Goal: Information Seeking & Learning: Compare options

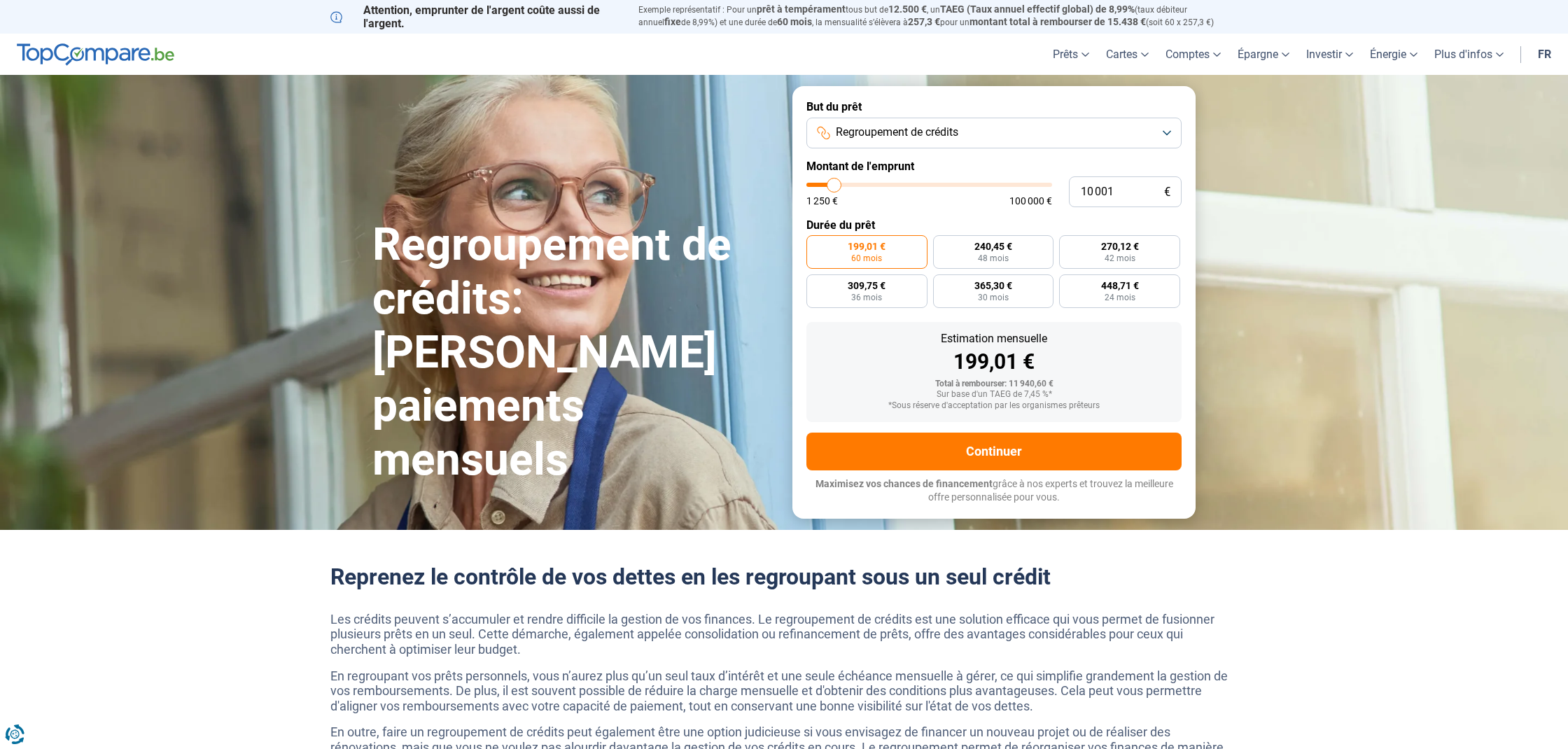
scroll to position [0, 1]
type input "43 000"
type input "43000"
click at [911, 183] on input "range" at bounding box center [929, 185] width 246 height 4
radio input "false"
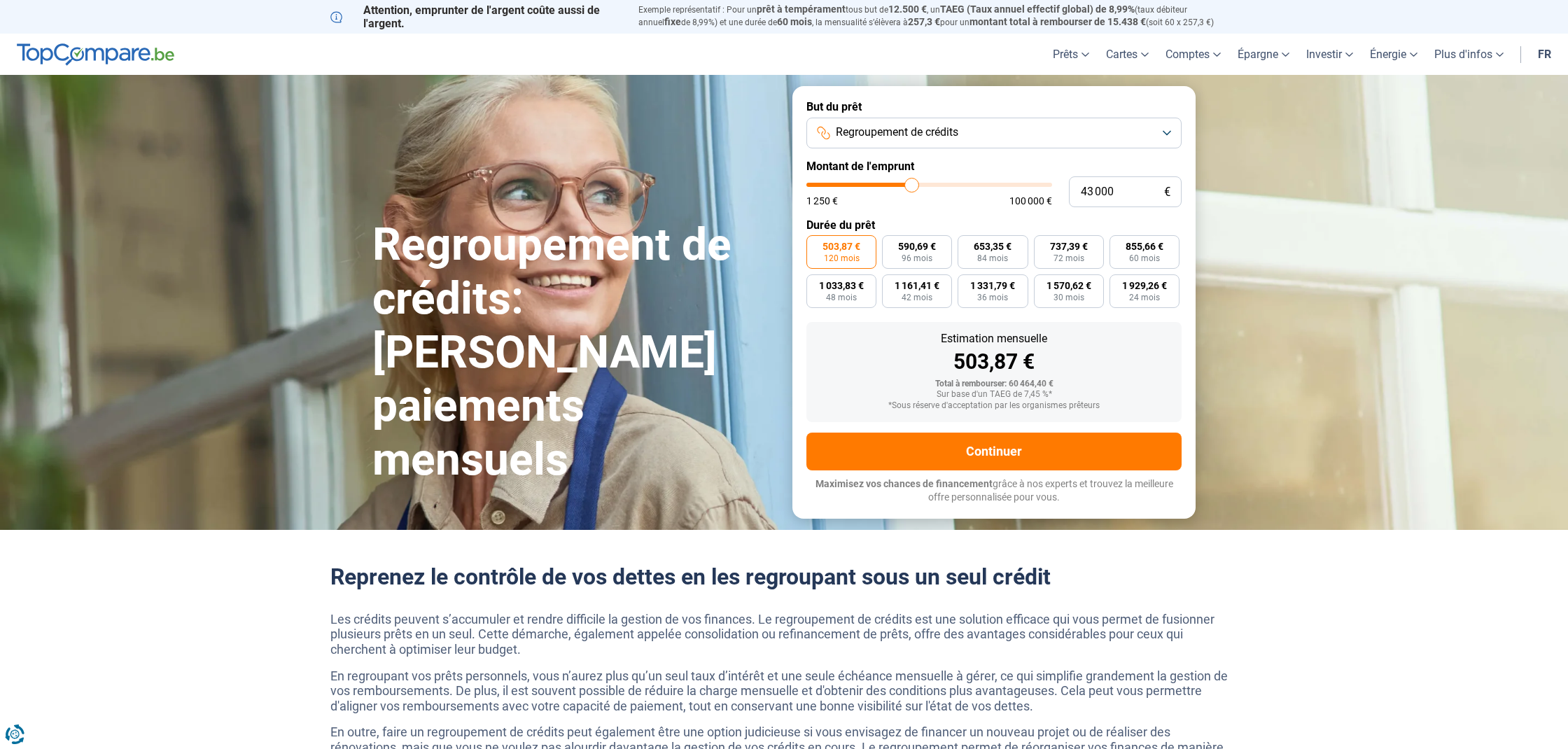
type input "66 500"
type input "66500"
click at [966, 183] on input "range" at bounding box center [929, 185] width 246 height 4
type input "78 000"
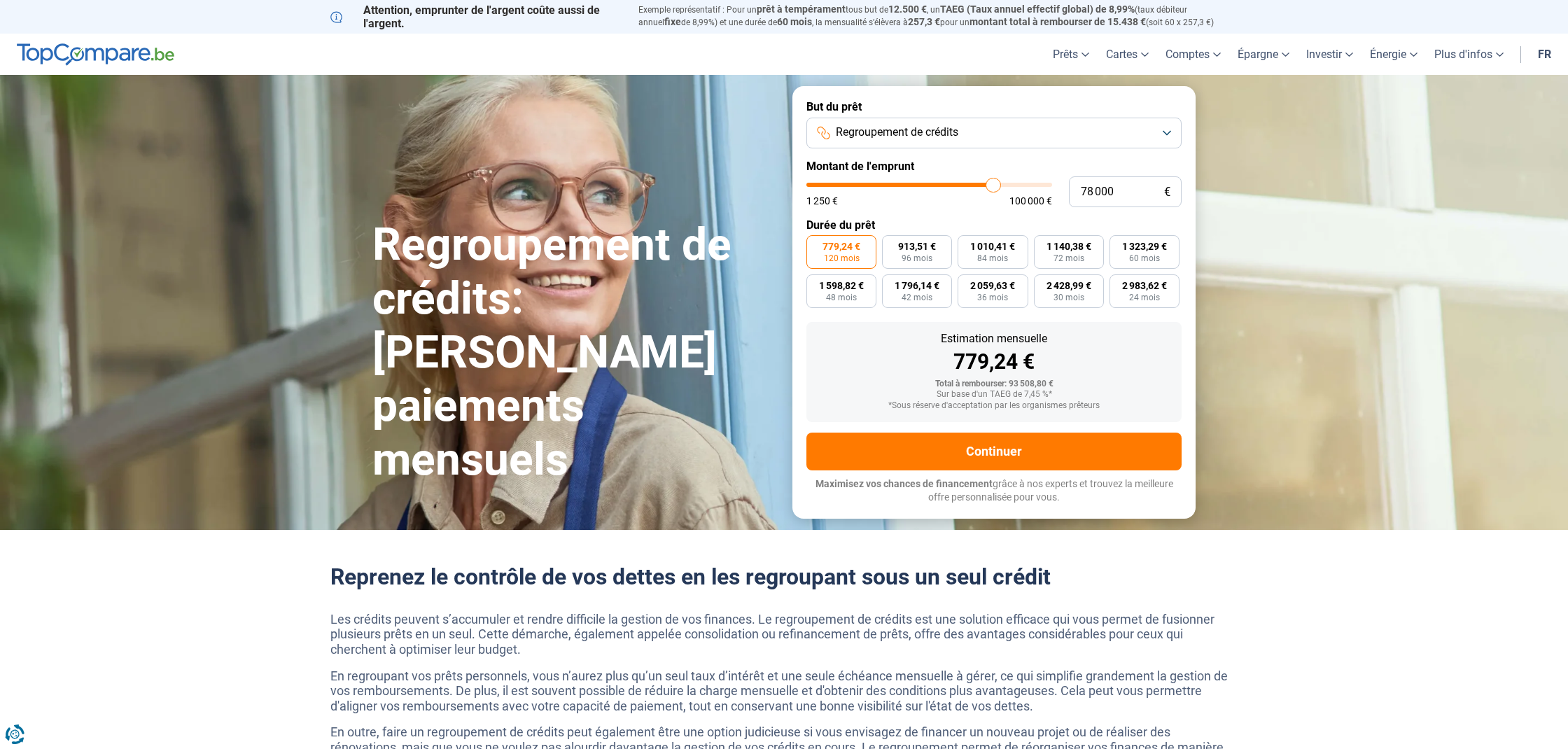
type input "78000"
click at [993, 183] on input "range" at bounding box center [929, 185] width 246 height 4
click at [997, 183] on input "range" at bounding box center [929, 185] width 246 height 4
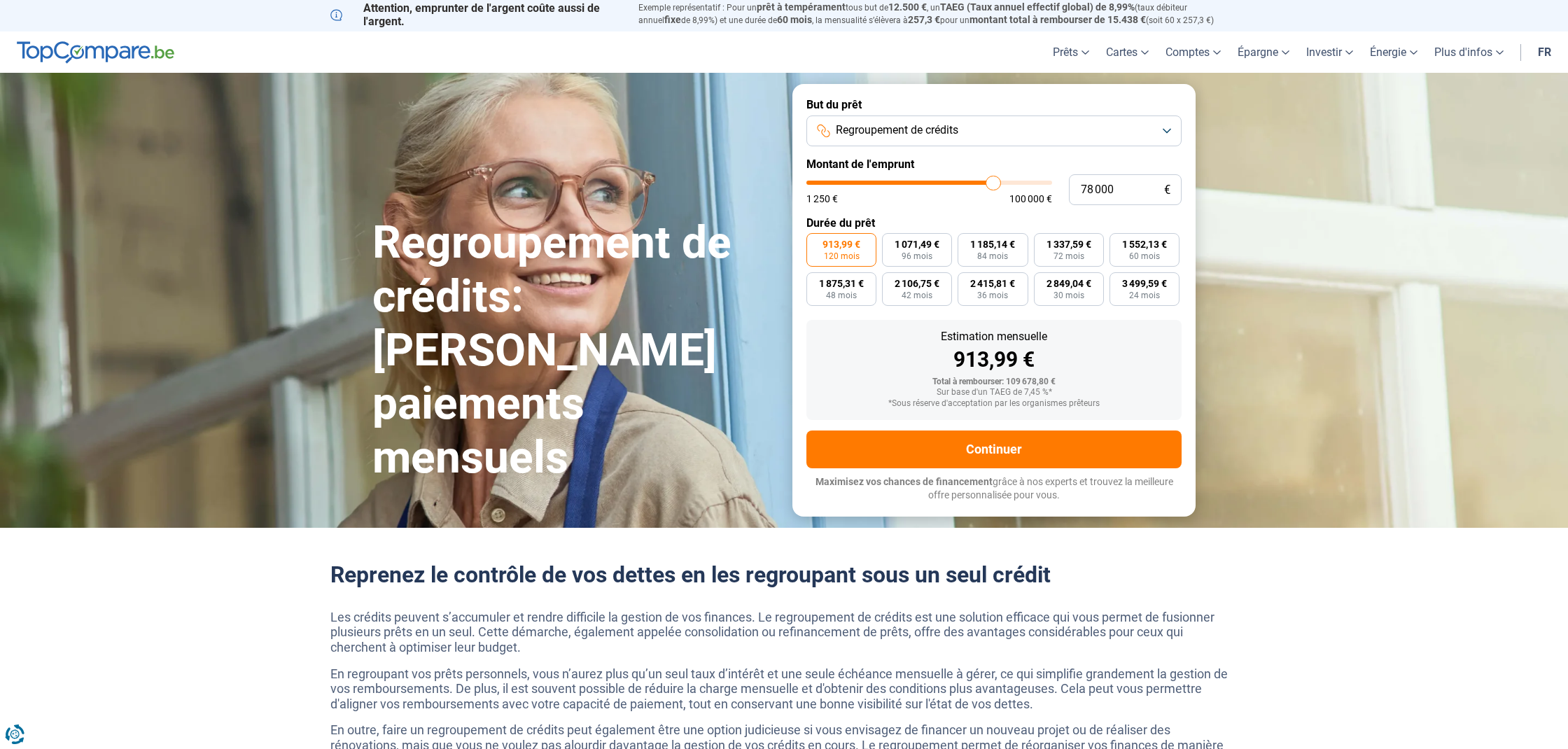
type input "83 750"
type input "83750"
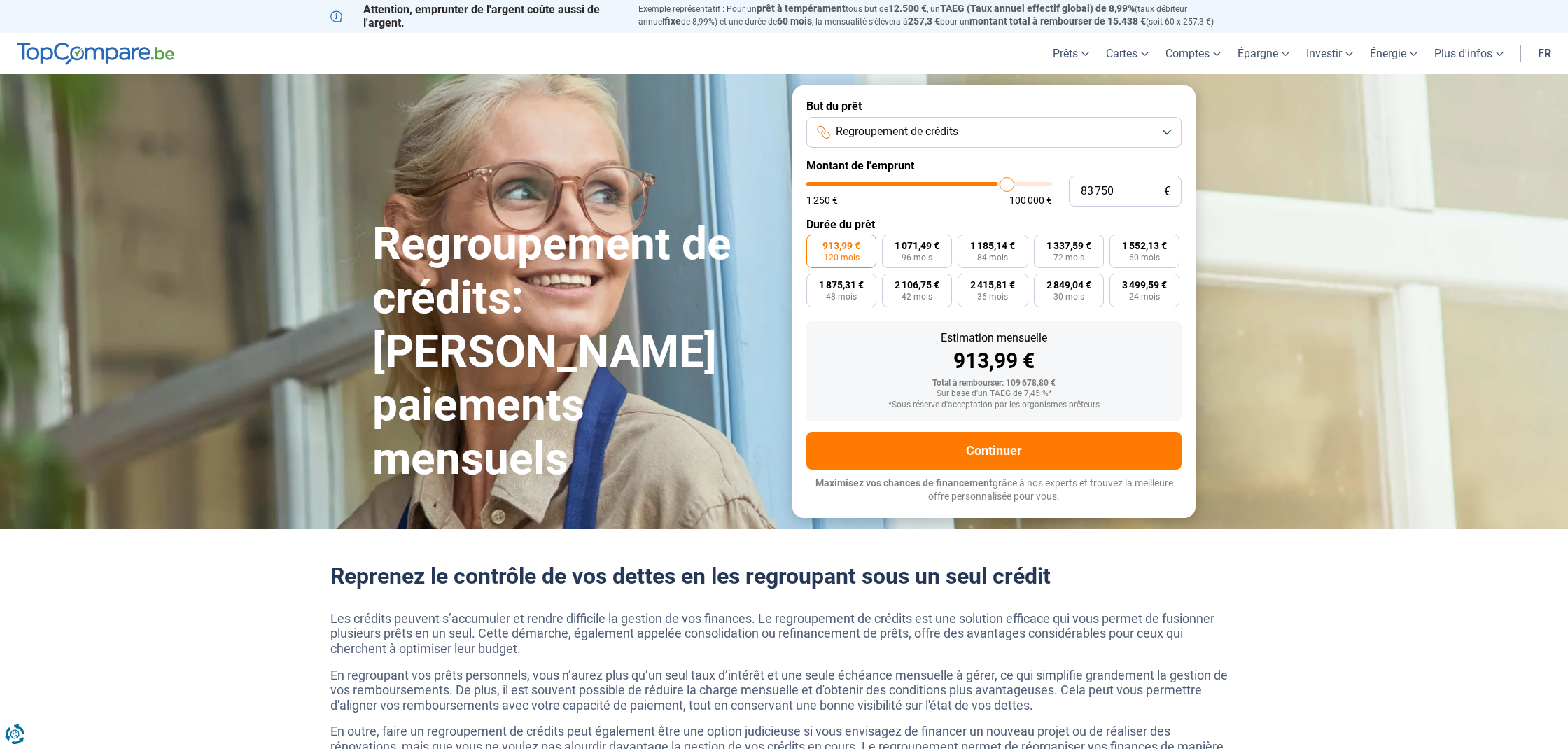
type input "84 000"
type input "84000"
click at [1006, 182] on input "range" at bounding box center [929, 184] width 246 height 4
type input "83 500"
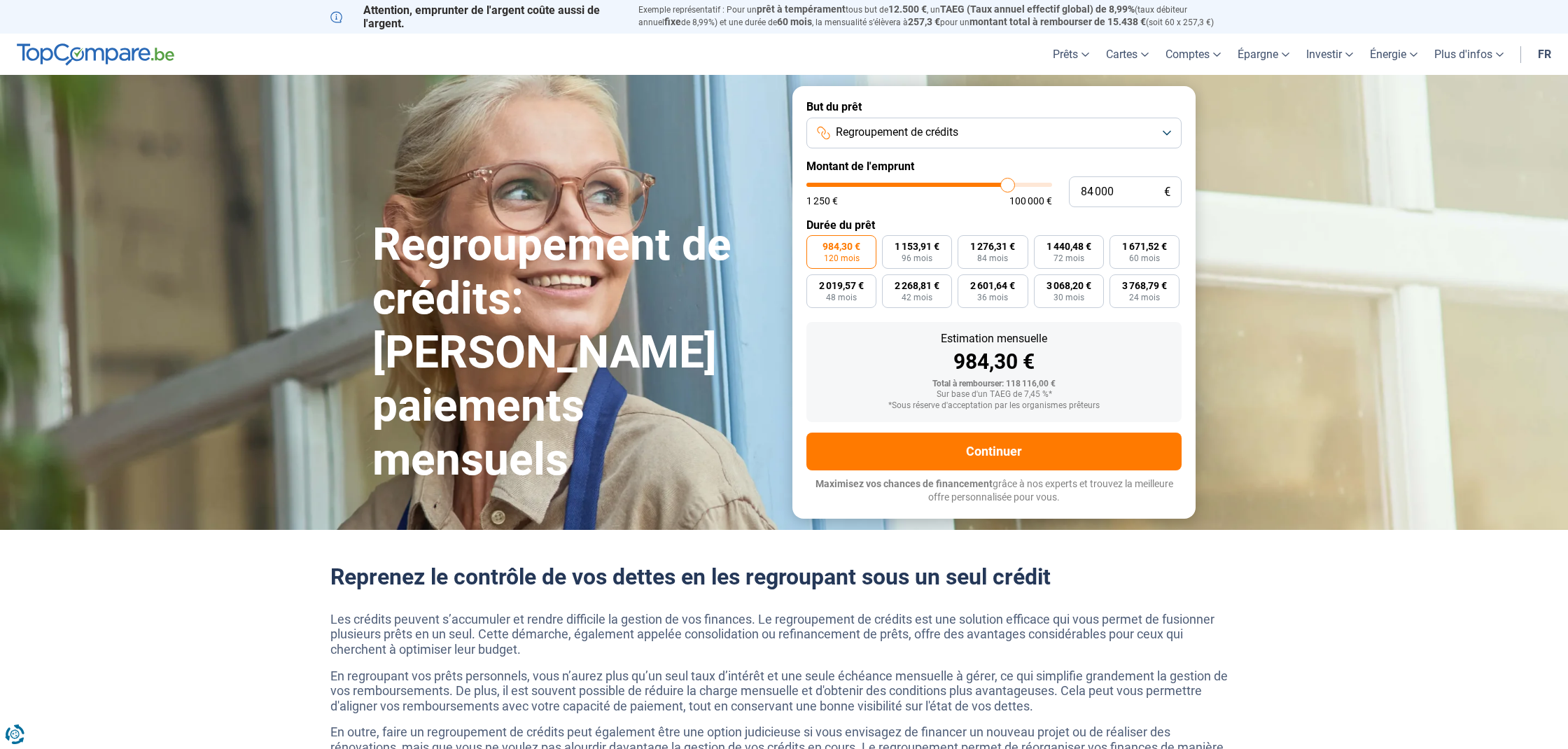
type input "83500"
type input "83 750"
type input "83750"
type input "83 500"
type input "83500"
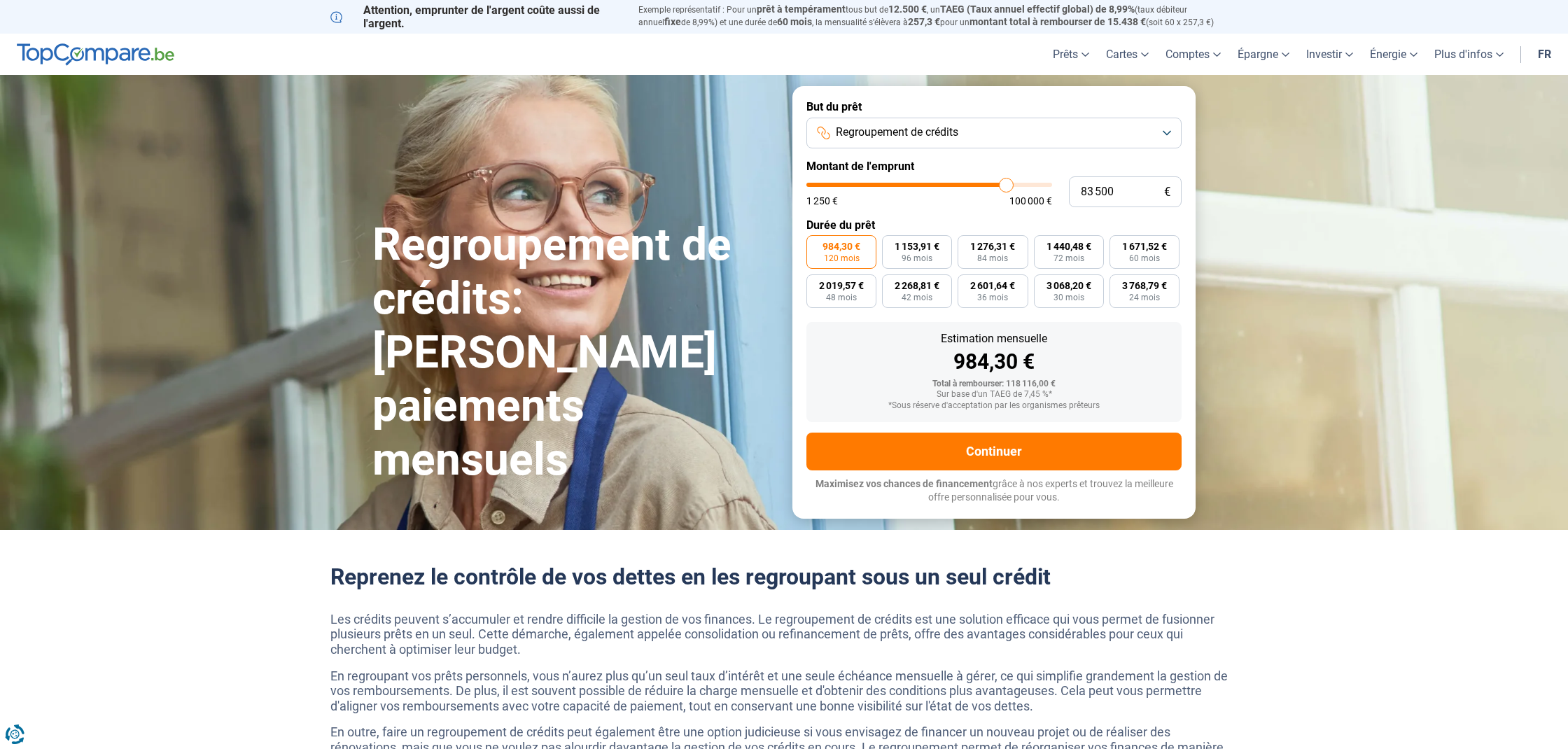
type input "83 250"
type input "83250"
type input "83 000"
type input "83000"
type input "82 500"
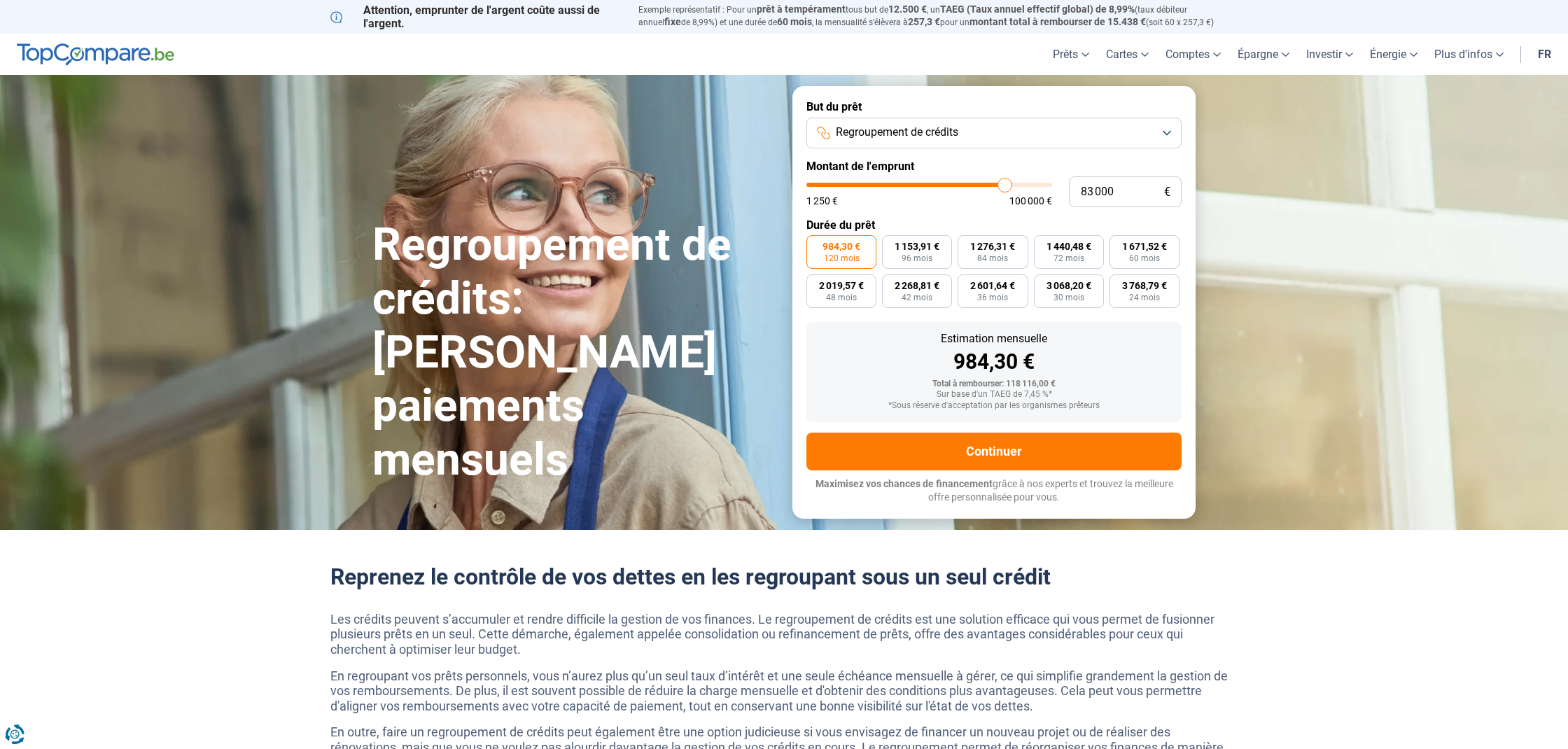
type input "82500"
type input "82 250"
type input "82250"
type input "81 750"
type input "81750"
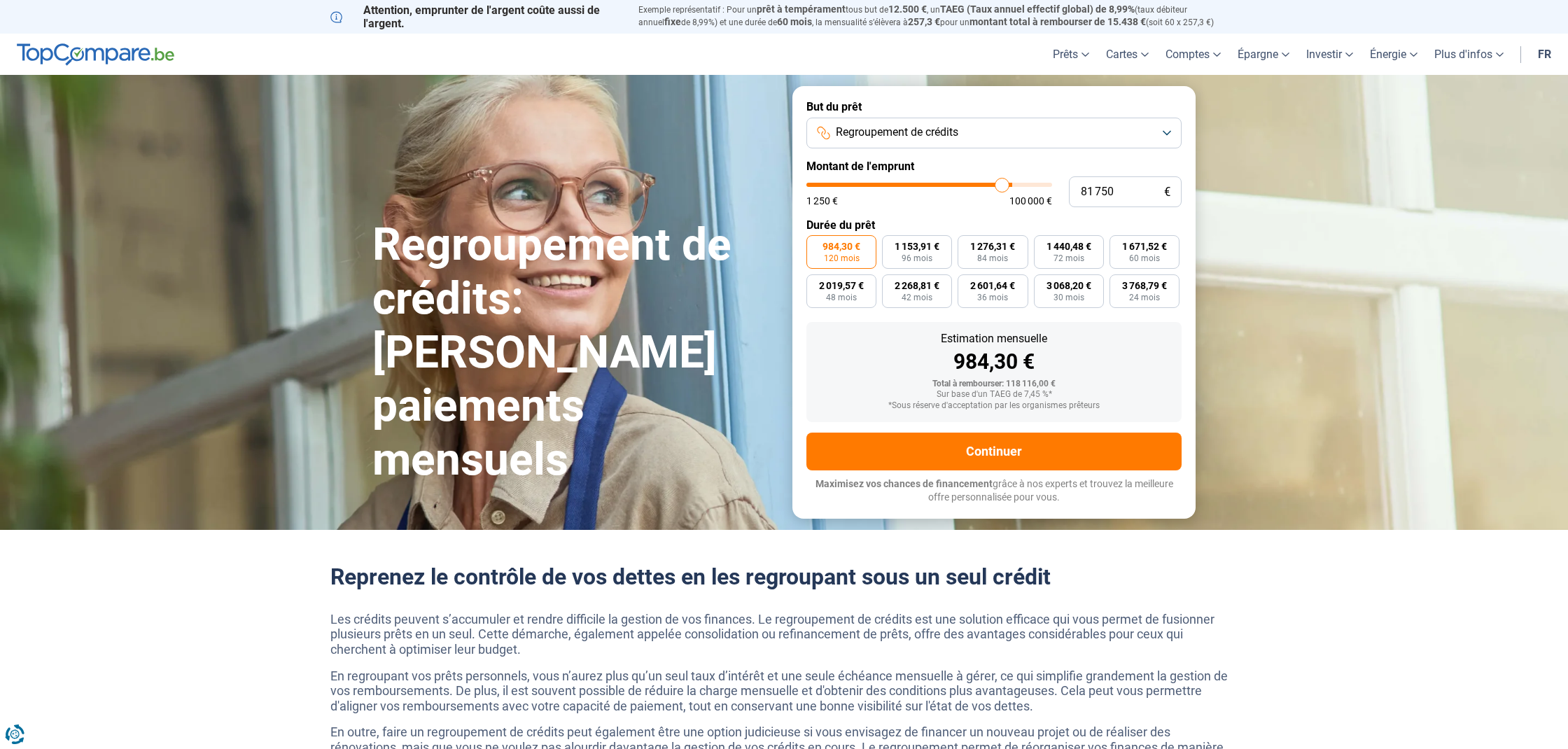
scroll to position [0, 1]
type input "81 500"
type input "81500"
type input "81 000"
type input "81000"
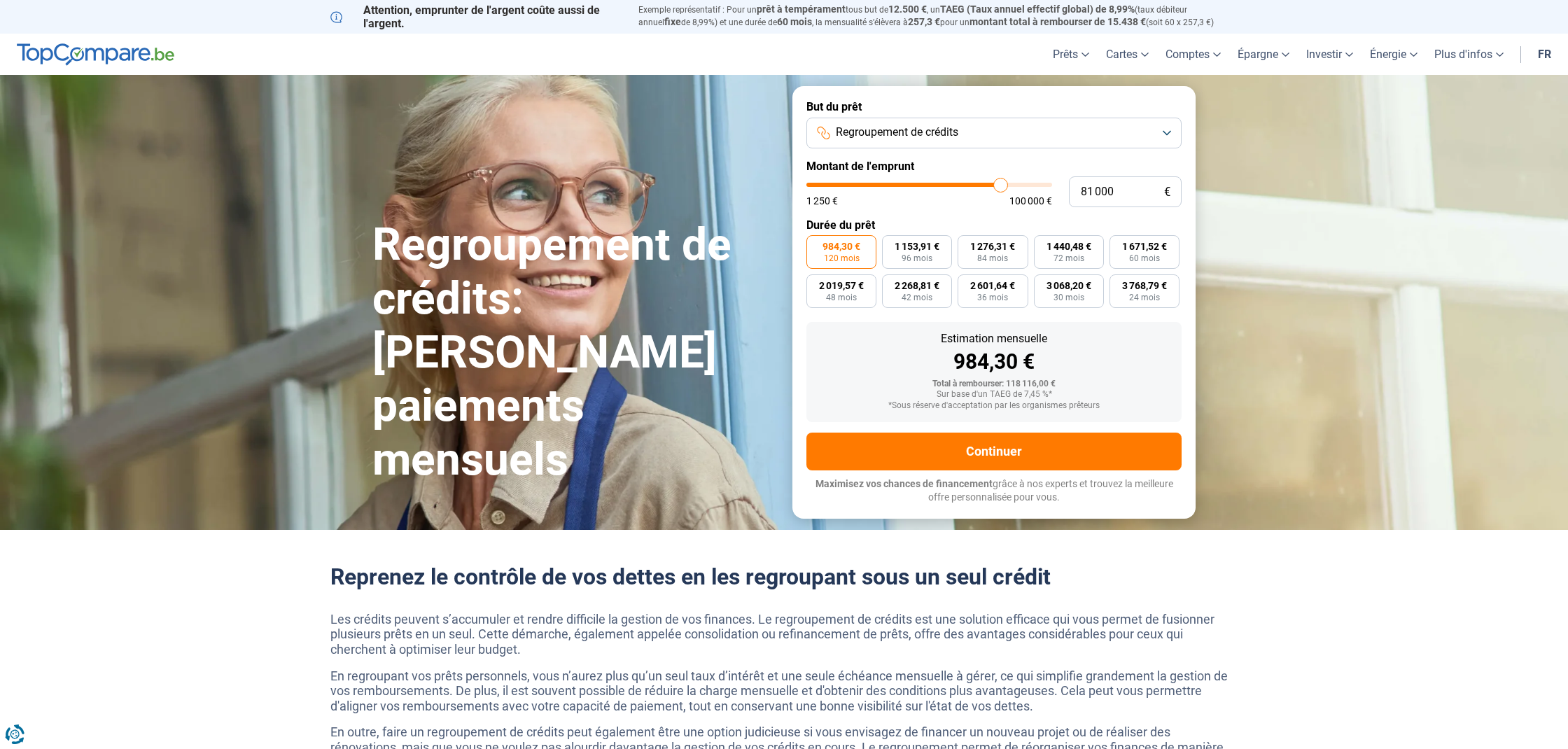
type input "80 750"
type input "80750"
type input "81 000"
type input "81000"
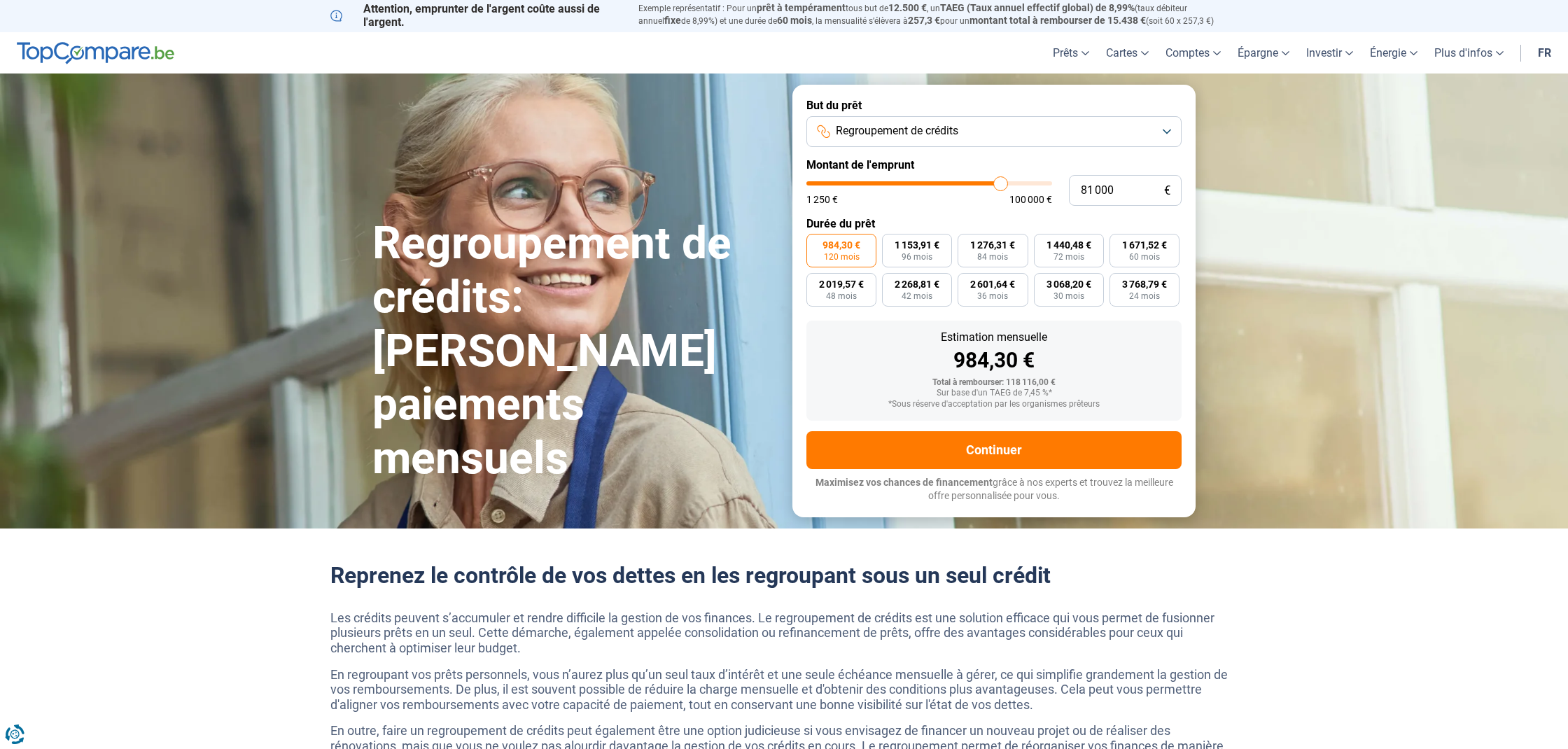
type input "81 500"
type input "81500"
type input "81 750"
type input "81750"
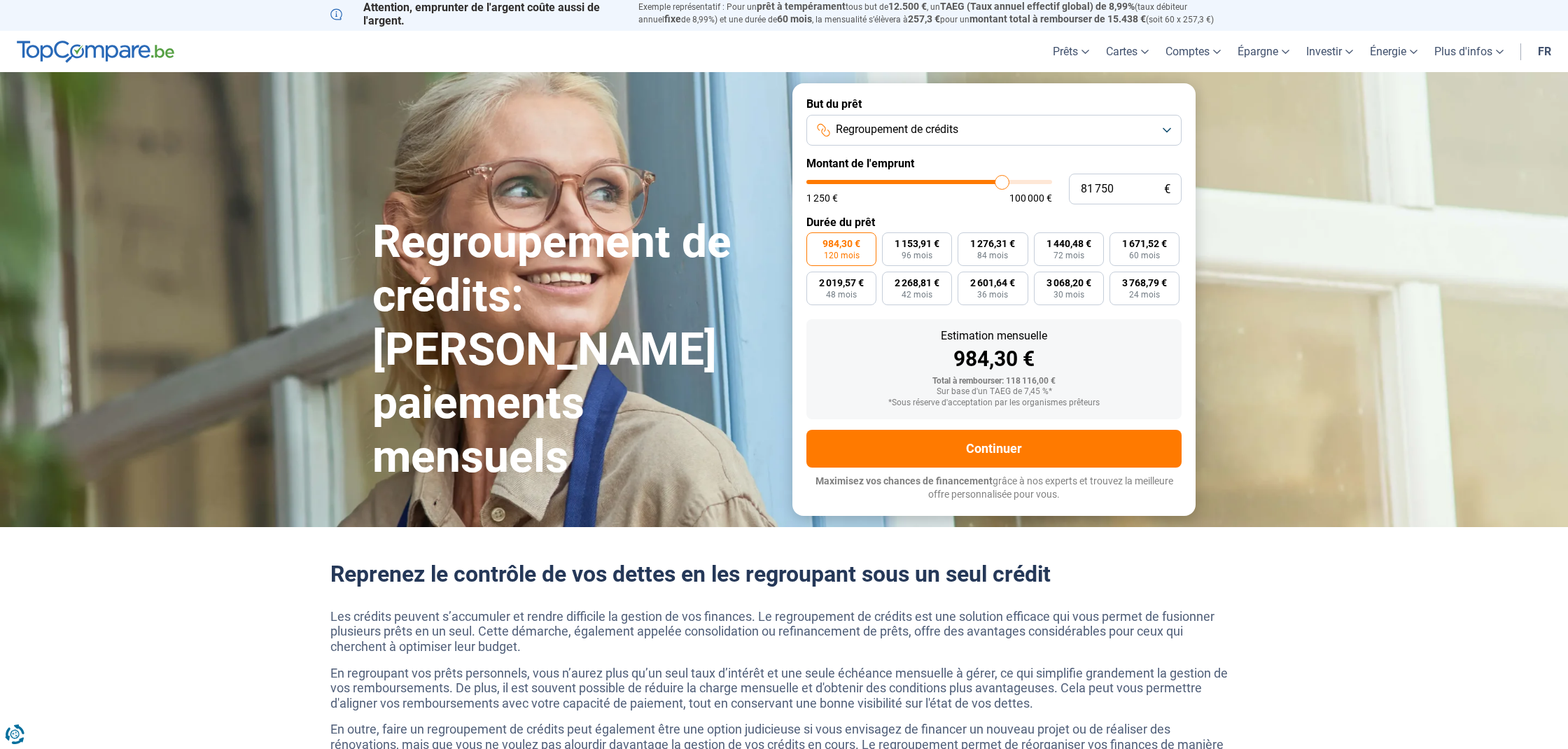
type input "82 000"
type input "82000"
type input "82 250"
type input "82250"
type input "82 500"
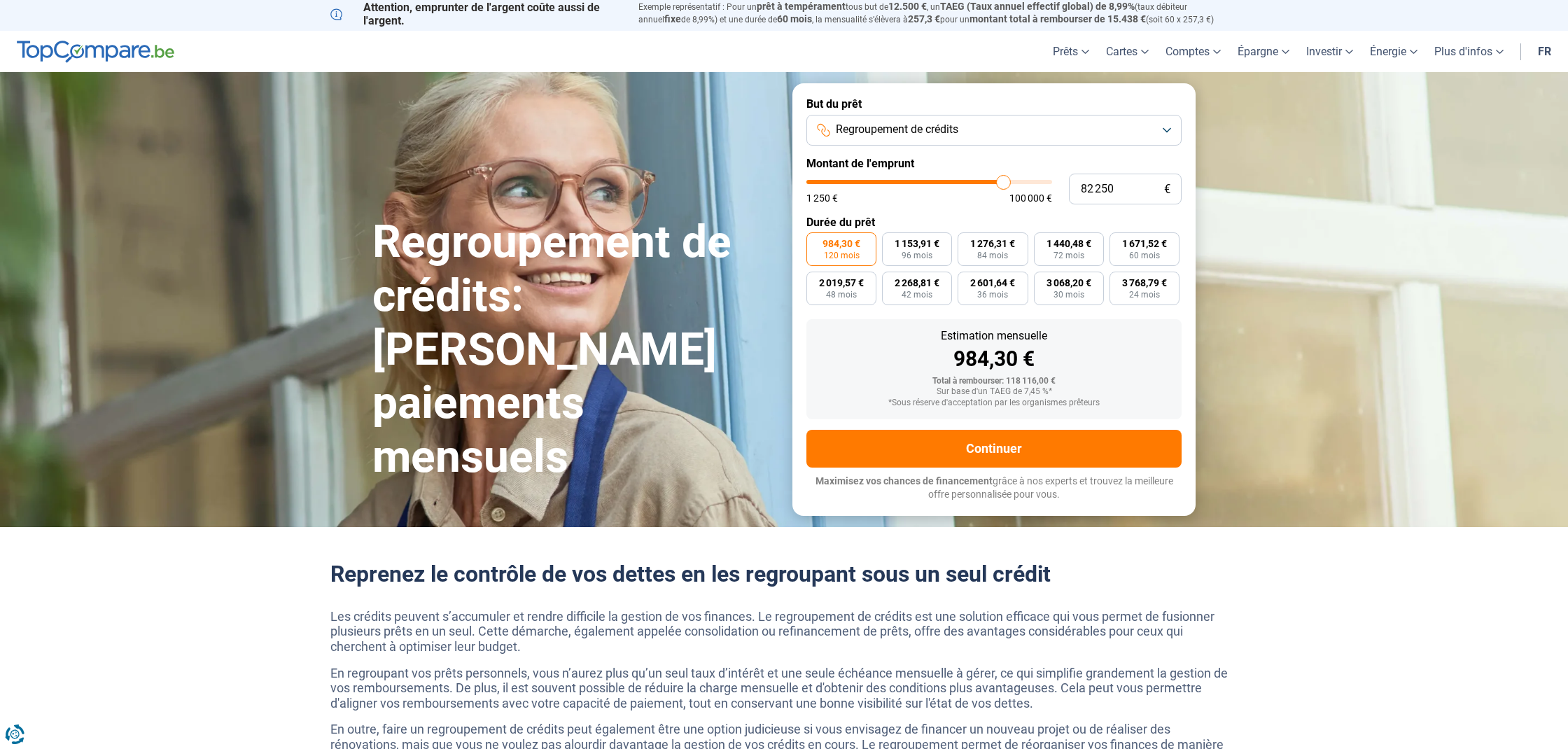
type input "82500"
type input "83 000"
type input "83000"
type input "83 250"
type input "83250"
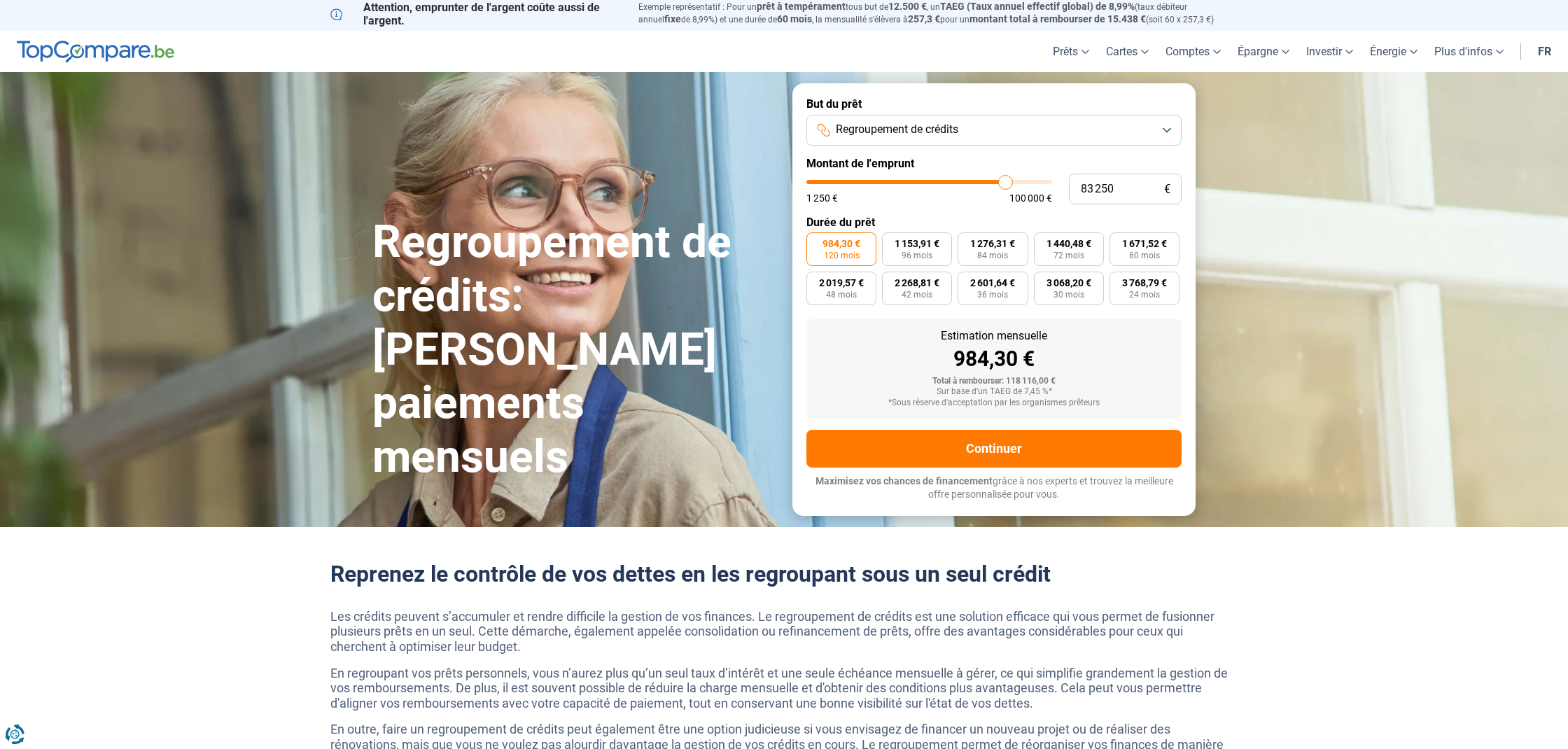
type input "83 500"
type input "83500"
type input "83 750"
type input "83750"
type input "84 000"
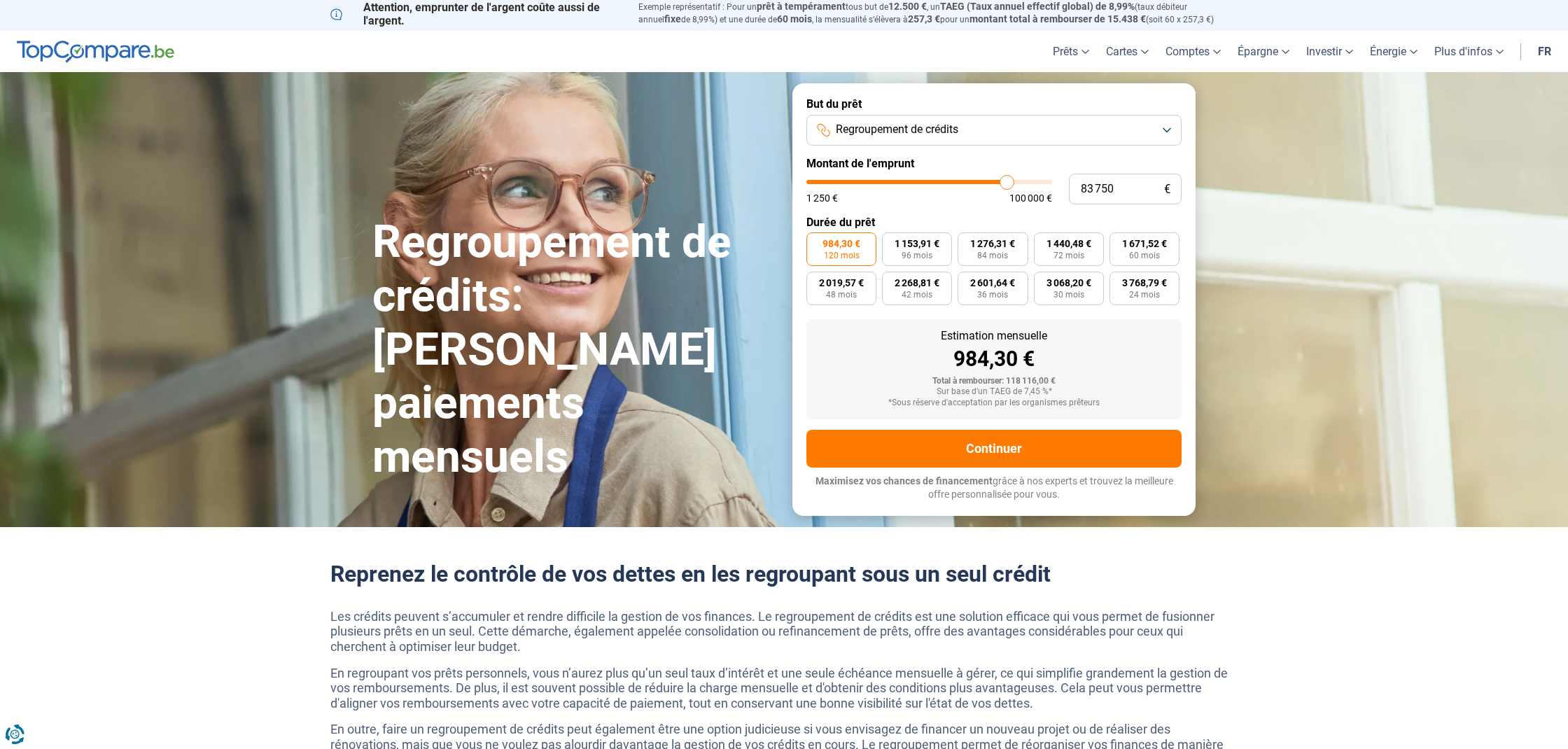
type input "84000"
type input "84 500"
type input "84500"
type input "84 750"
type input "84750"
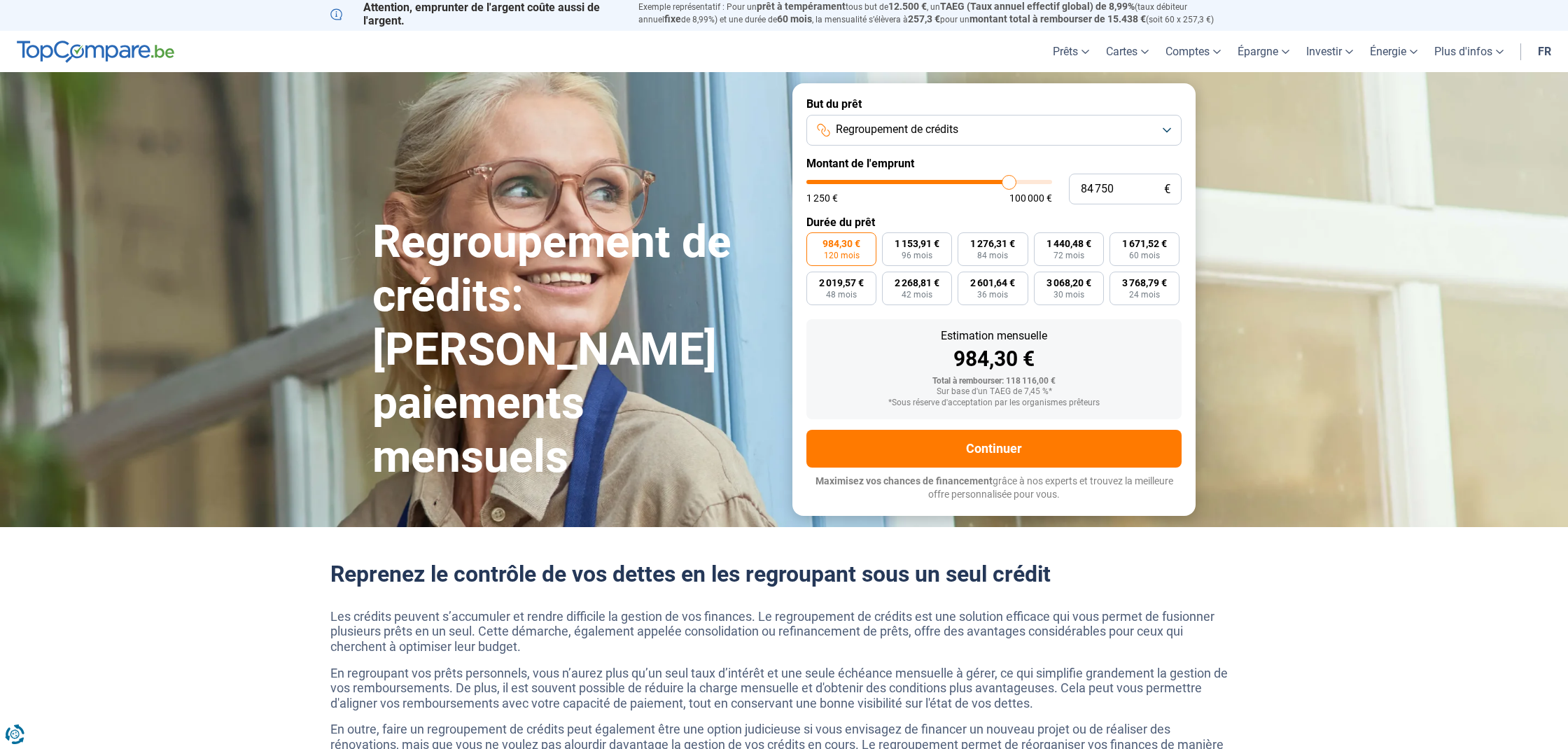
type input "85 000"
type input "85000"
type input "85 250"
type input "85250"
type input "85 750"
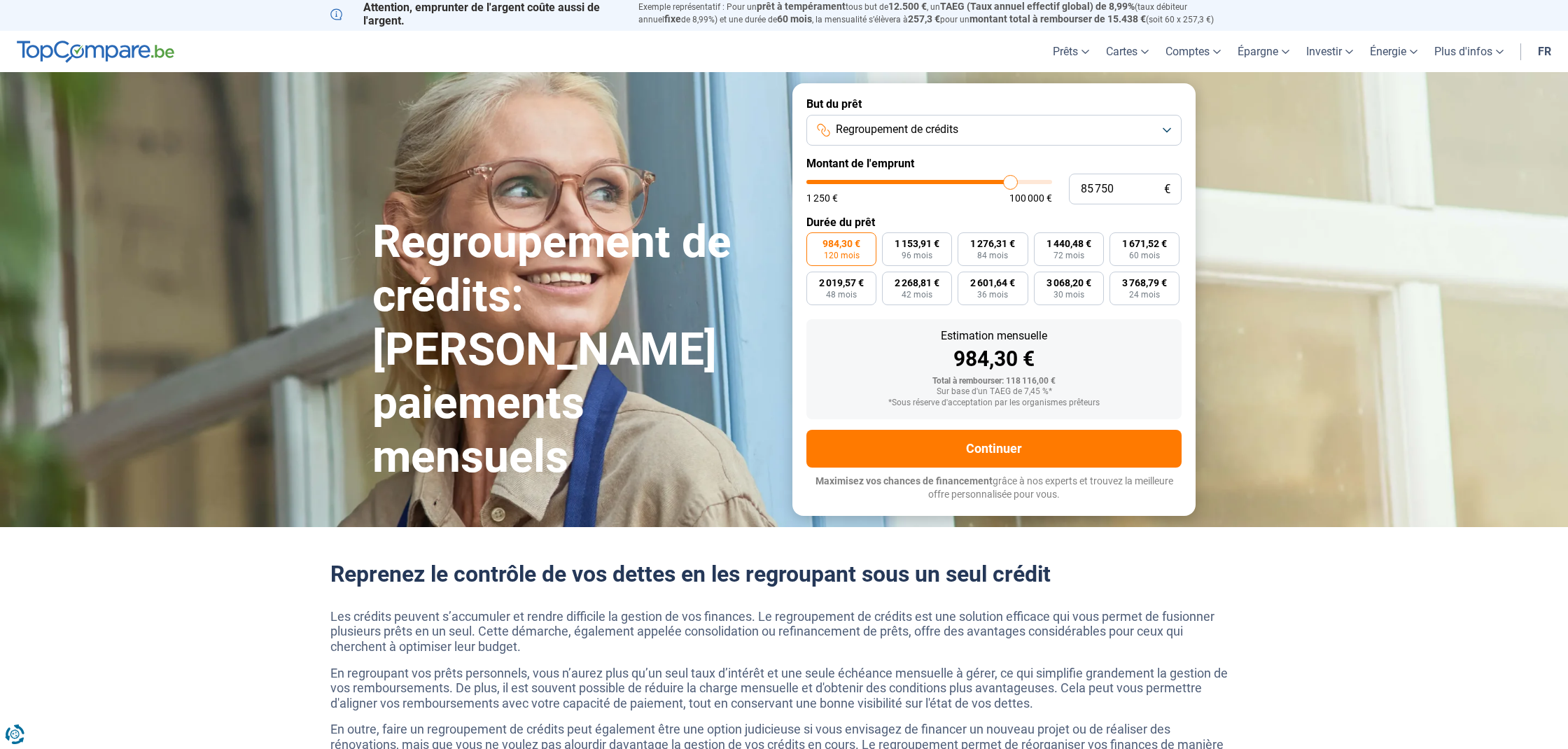
type input "85750"
type input "86 000"
type input "86000"
type input "86 250"
type input "86250"
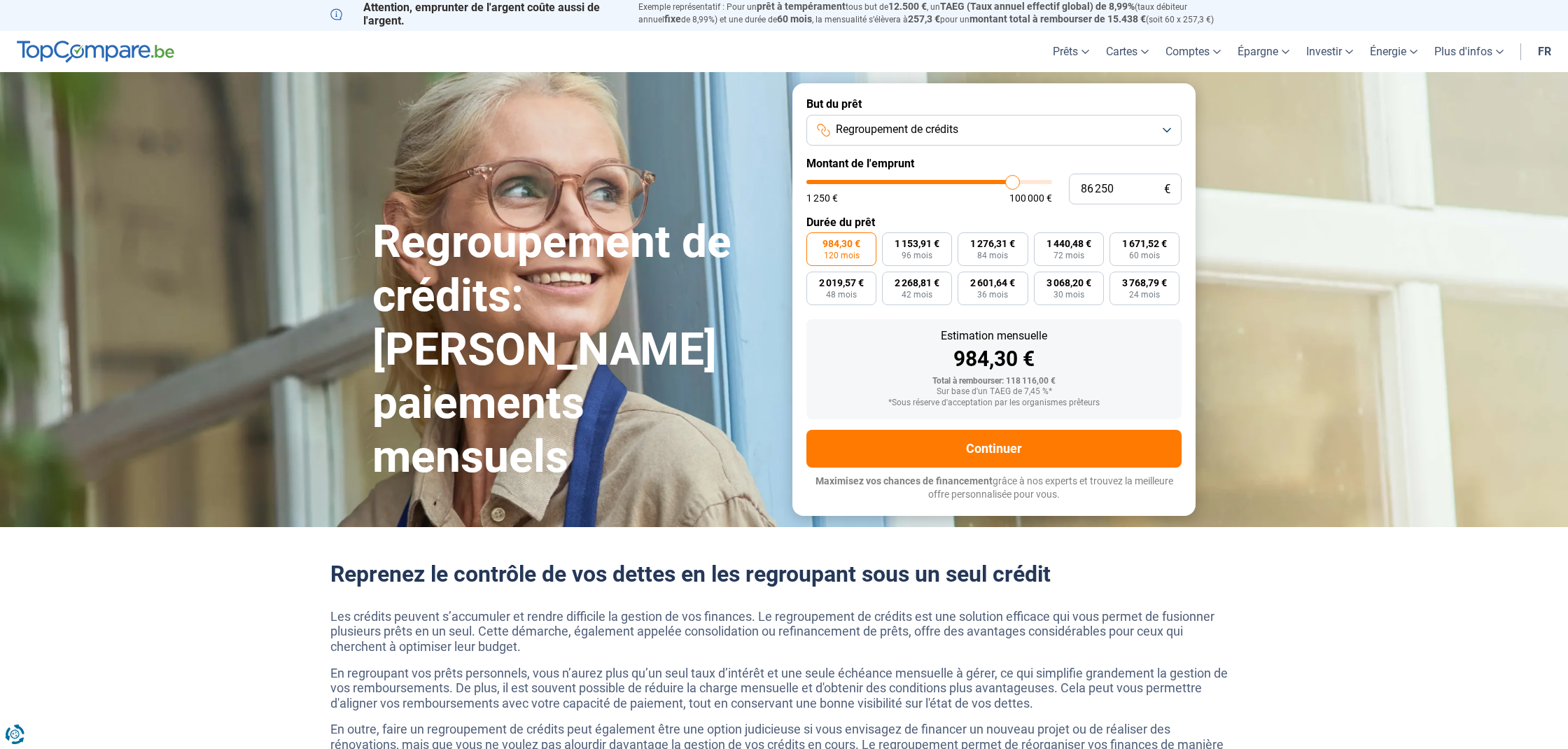
type input "86 500"
type input "86500"
type input "86 750"
type input "86750"
type input "87 250"
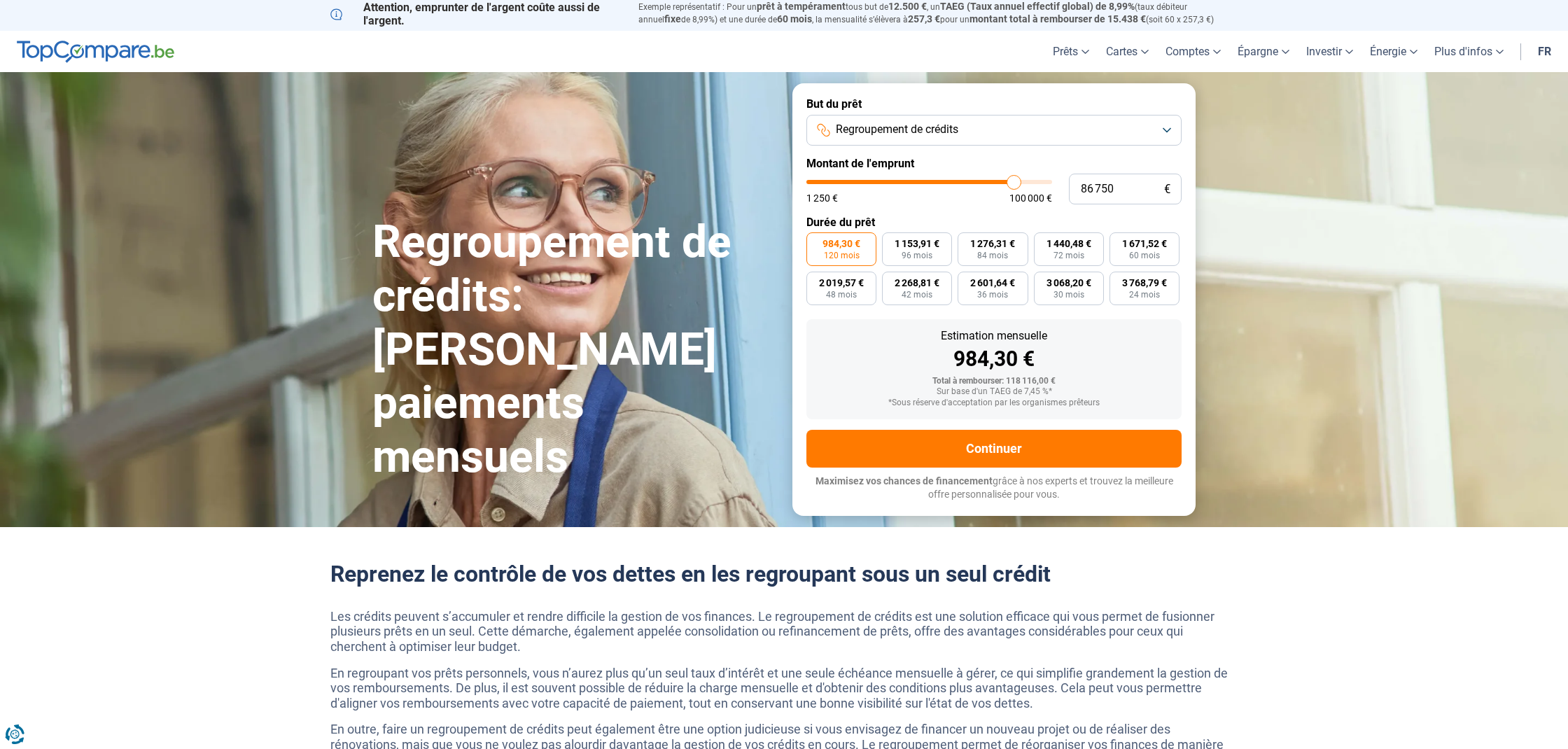
type input "87250"
type input "87 500"
type input "87500"
type input "87 750"
type input "87750"
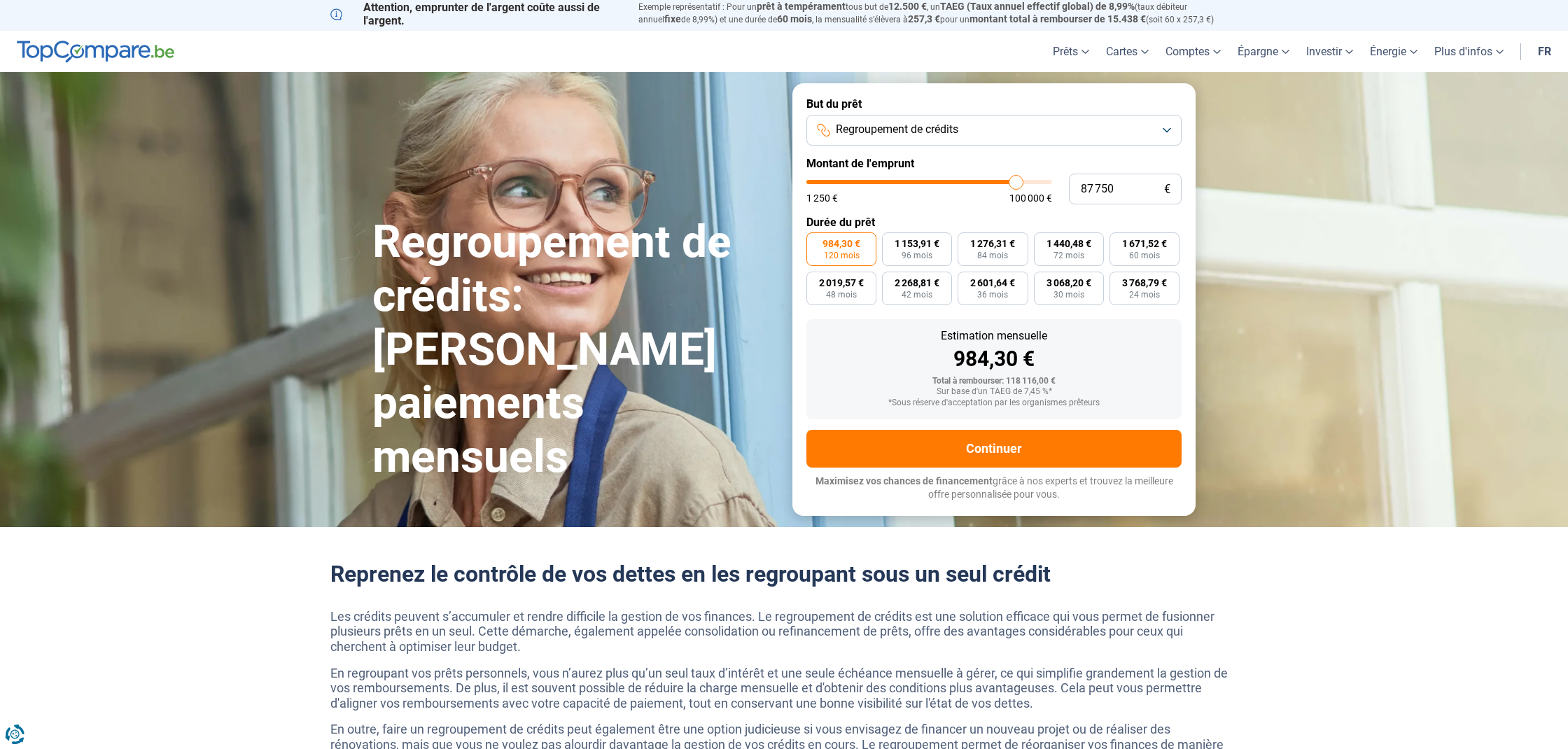
type input "88 000"
type input "88000"
type input "88 250"
type input "88250"
type input "88 750"
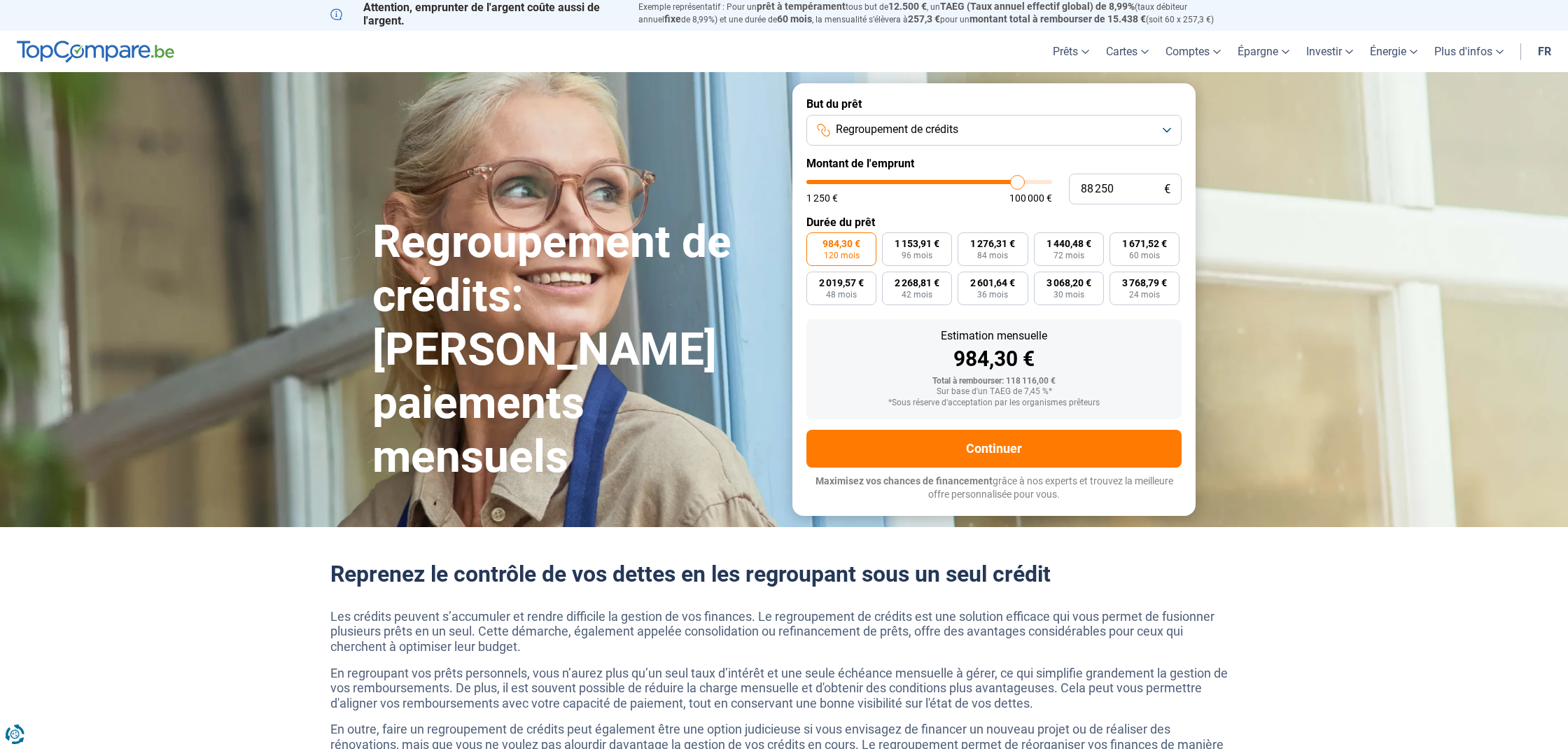
type input "88750"
type input "89 000"
type input "89000"
type input "89 250"
type input "89250"
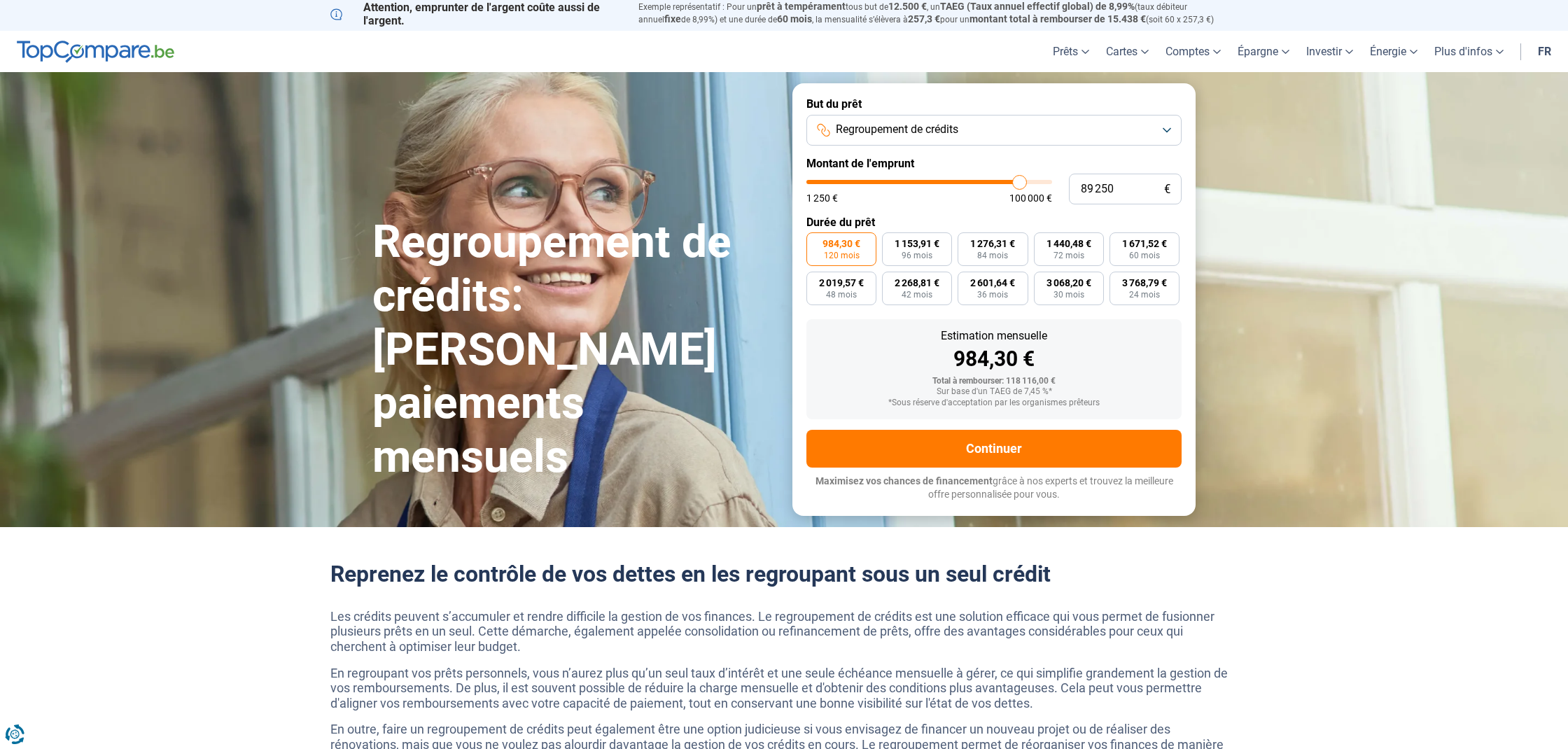
type input "89 500"
type input "89500"
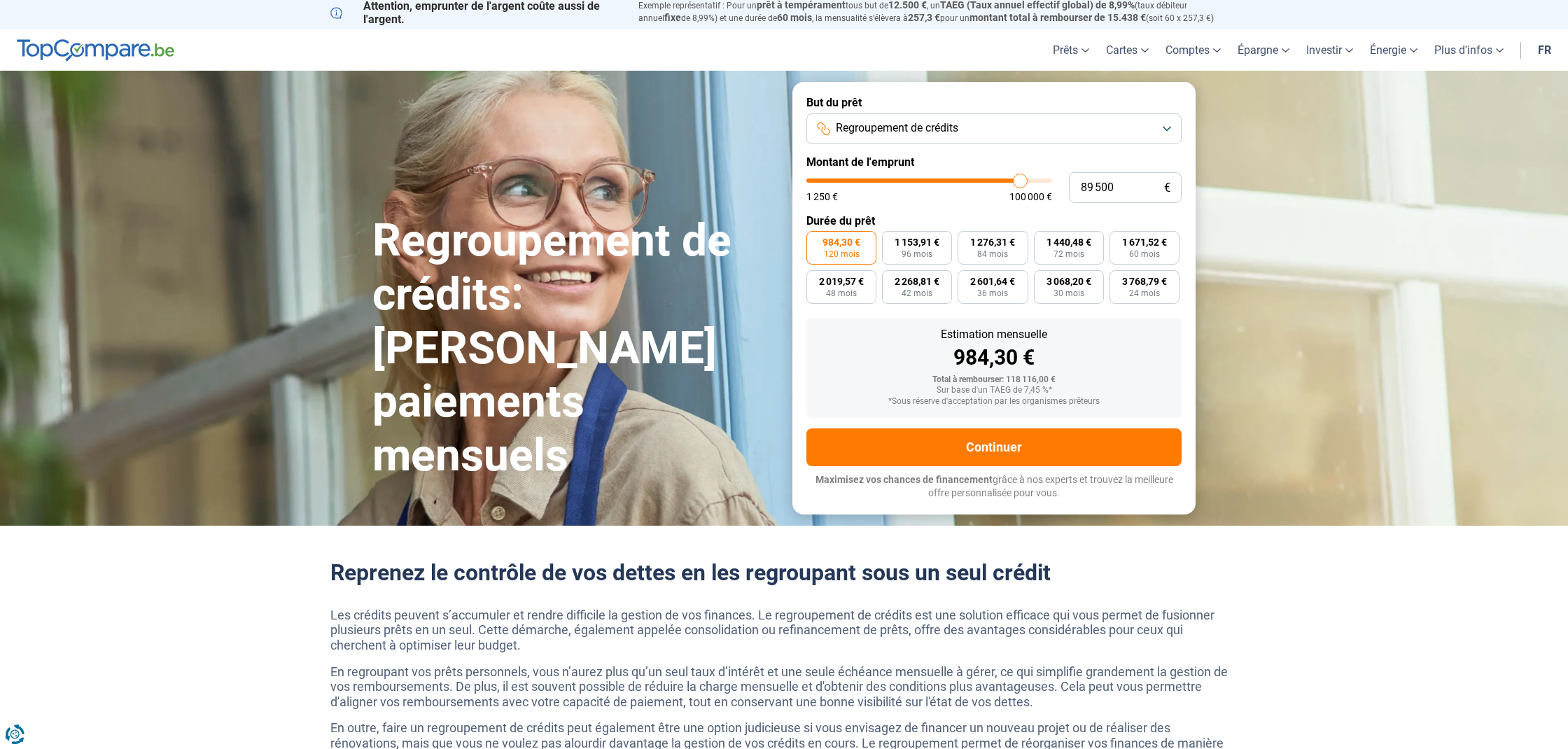
type input "89 750"
type input "89750"
type input "90 250"
type input "90250"
type input "89 750"
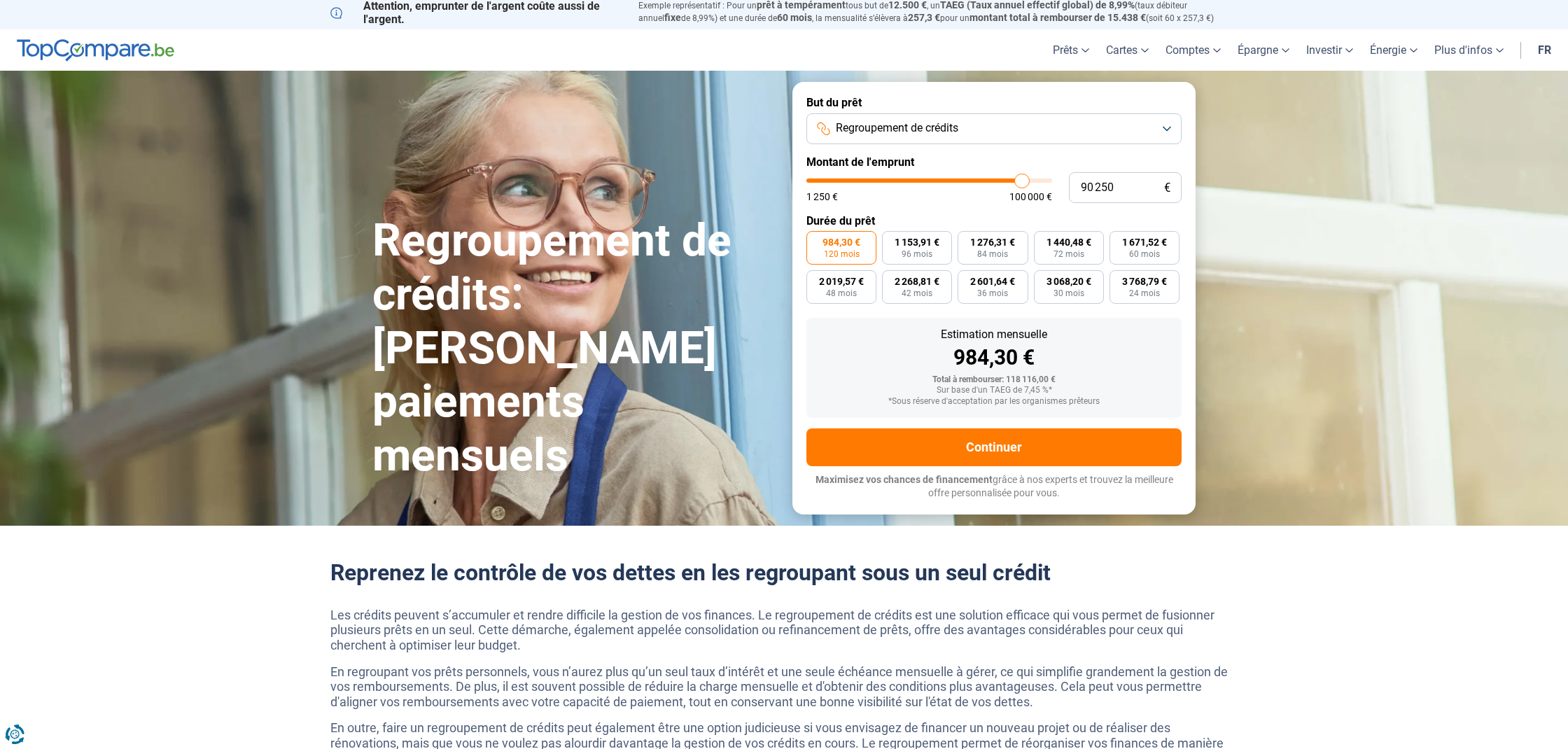
type input "89750"
type input "89 500"
drag, startPoint x: 1004, startPoint y: 185, endPoint x: 1019, endPoint y: 184, distance: 15.0
type input "89500"
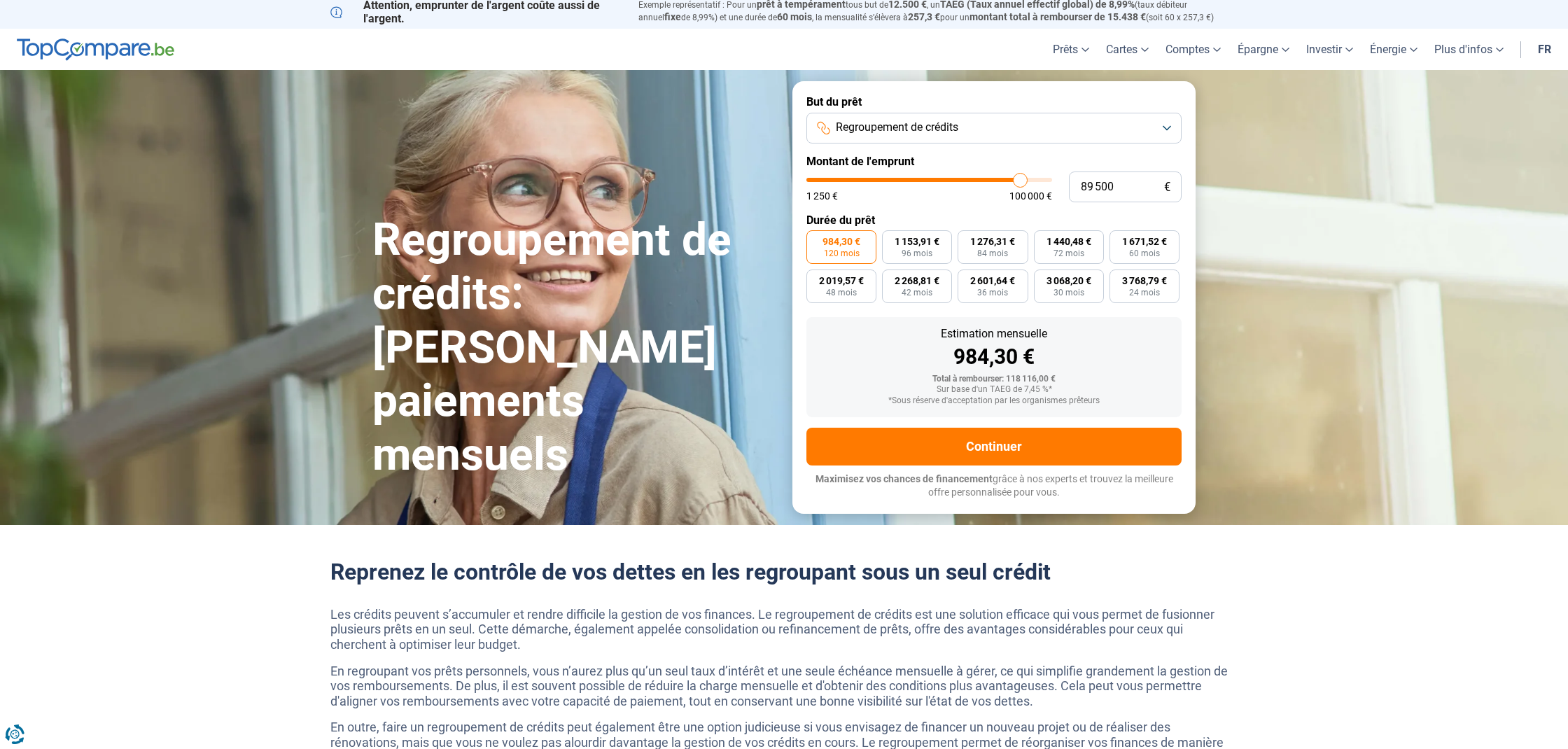
click at [1019, 182] on input "range" at bounding box center [929, 180] width 246 height 4
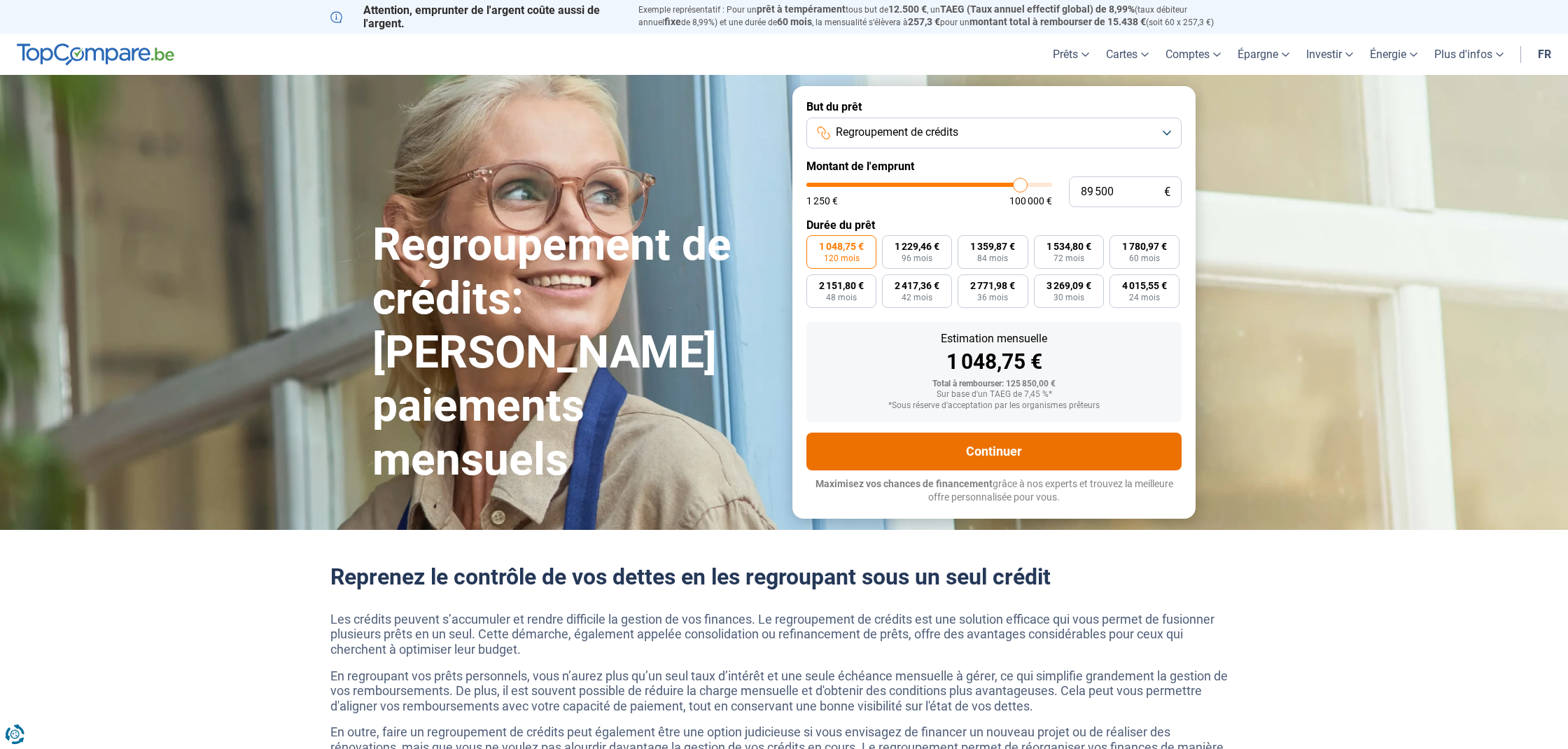
scroll to position [2, 0]
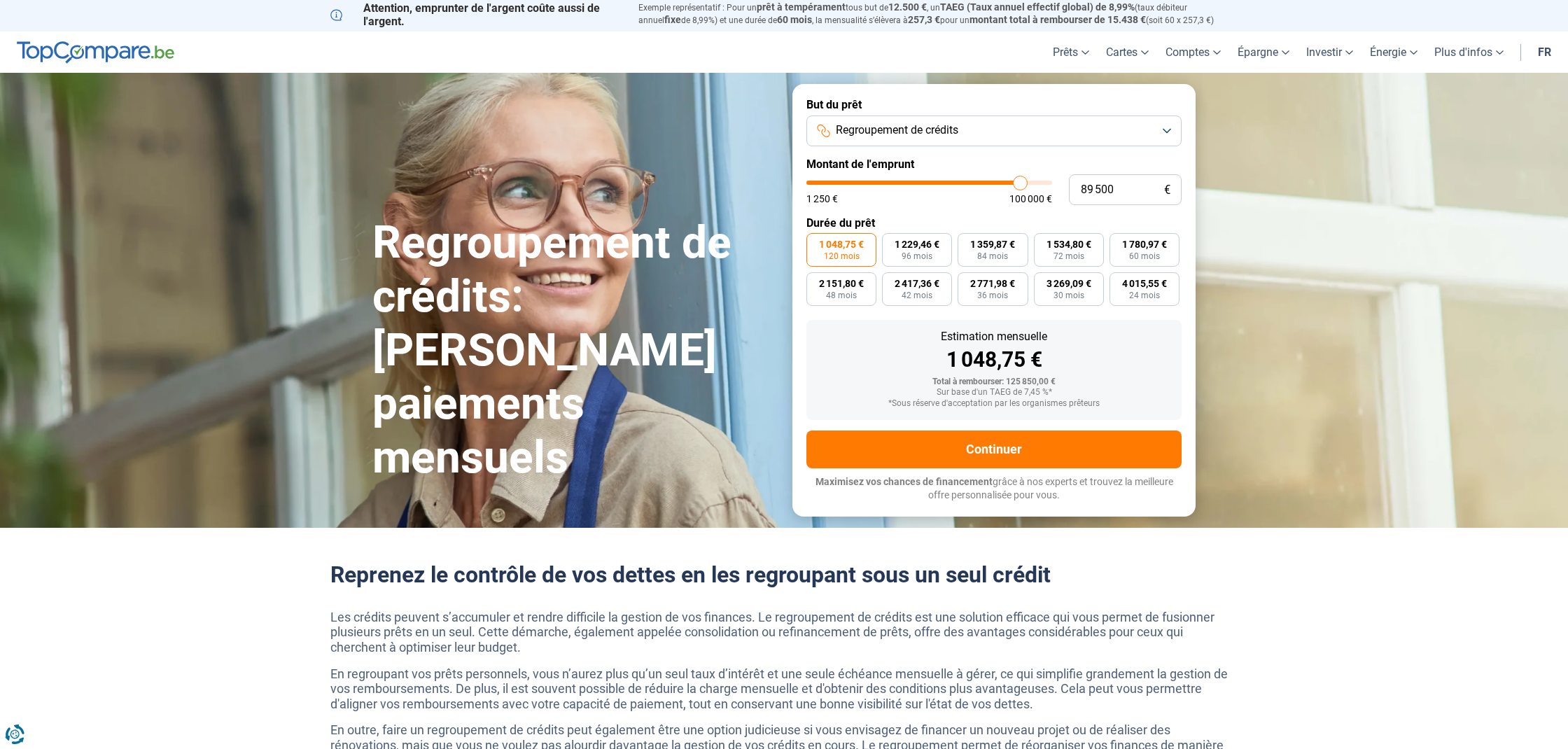
type input "93 000"
type input "93000"
type input "92 750"
type input "92750"
click at [1028, 182] on input "range" at bounding box center [929, 183] width 246 height 4
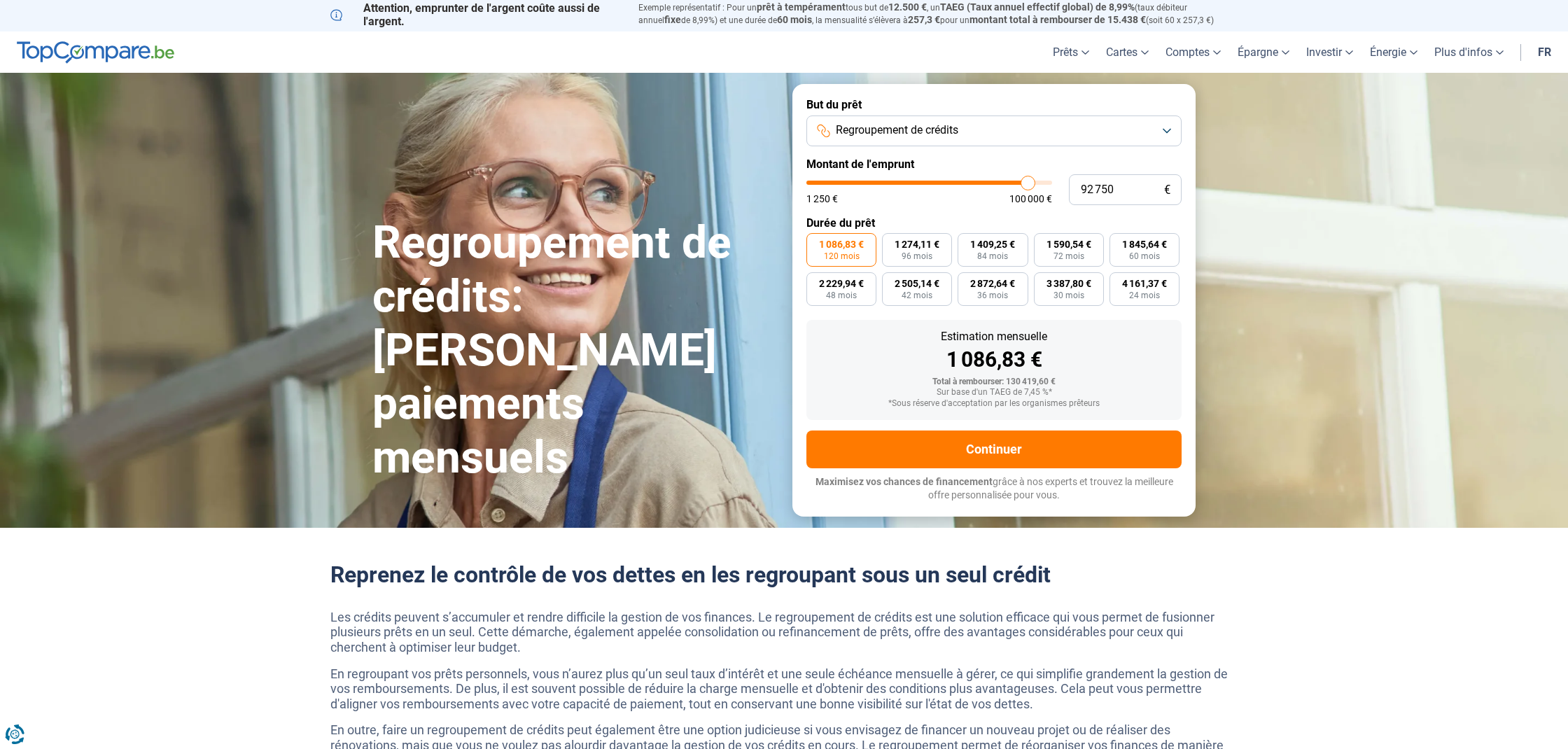
scroll to position [0, 0]
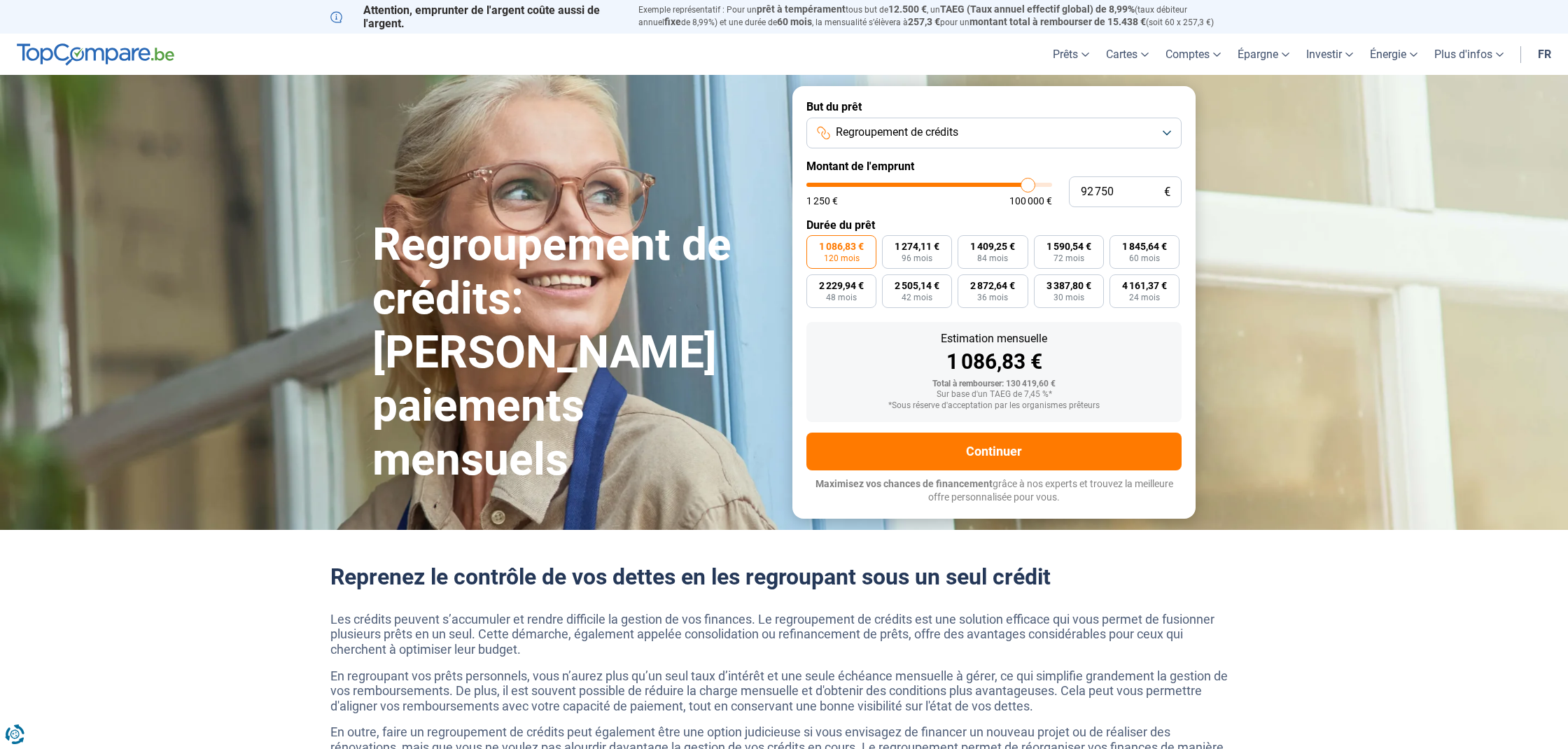
type input "94 750"
type input "94750"
click at [1033, 184] on input "range" at bounding box center [929, 185] width 246 height 4
